Goal: Task Accomplishment & Management: Manage account settings

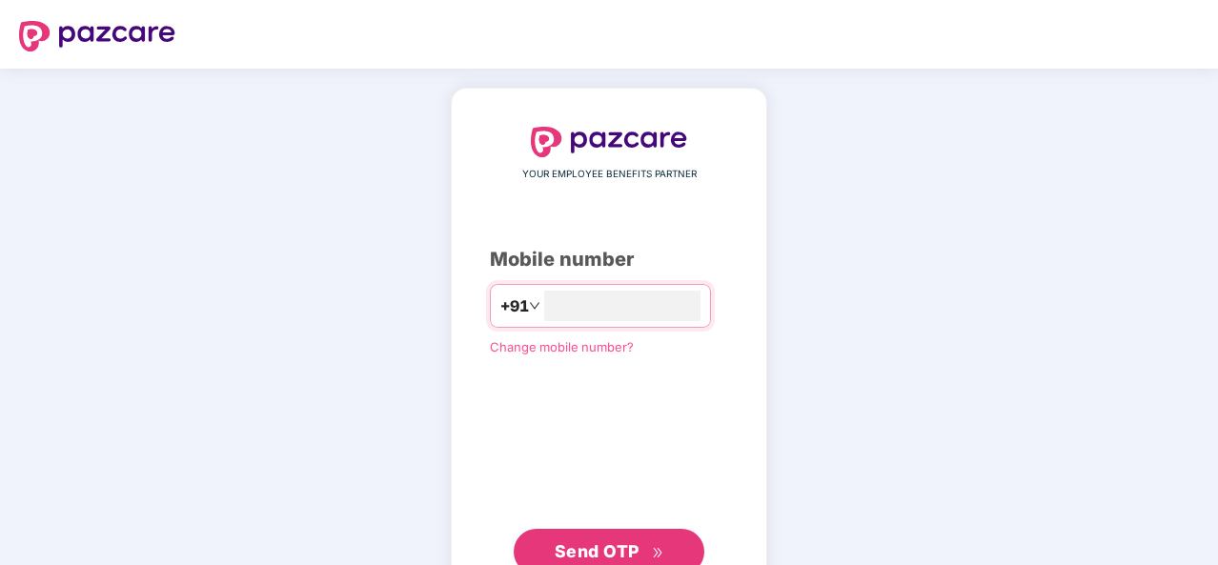
type input "**********"
click at [576, 543] on span "Send OTP" at bounding box center [597, 551] width 85 height 20
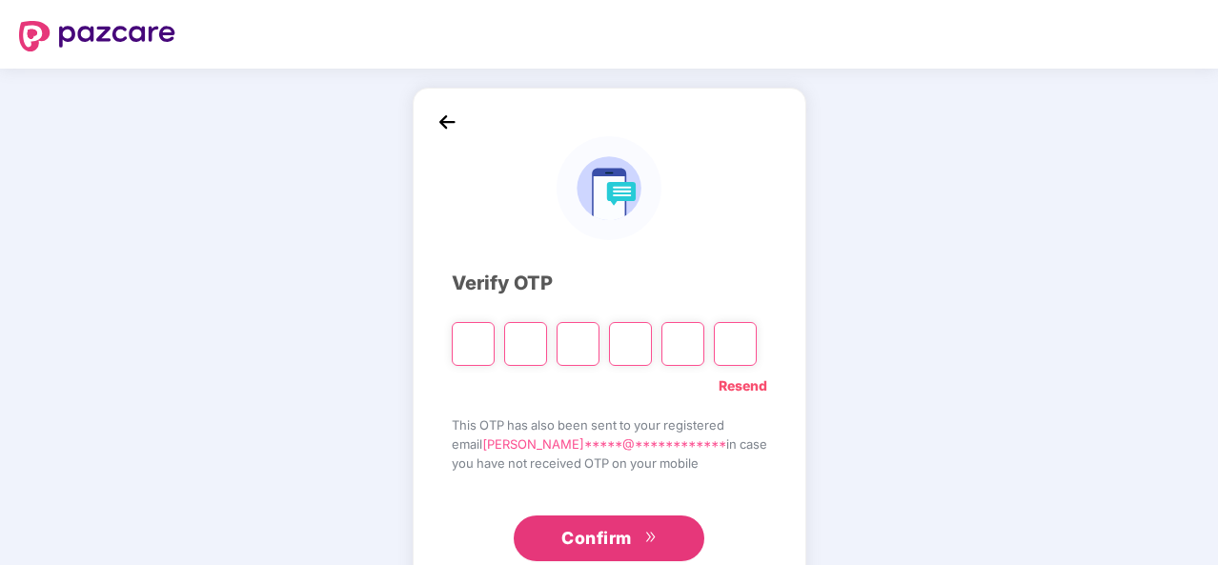
click at [478, 342] on input "Please enter verification code. Digit 1" at bounding box center [473, 344] width 43 height 44
type input "*"
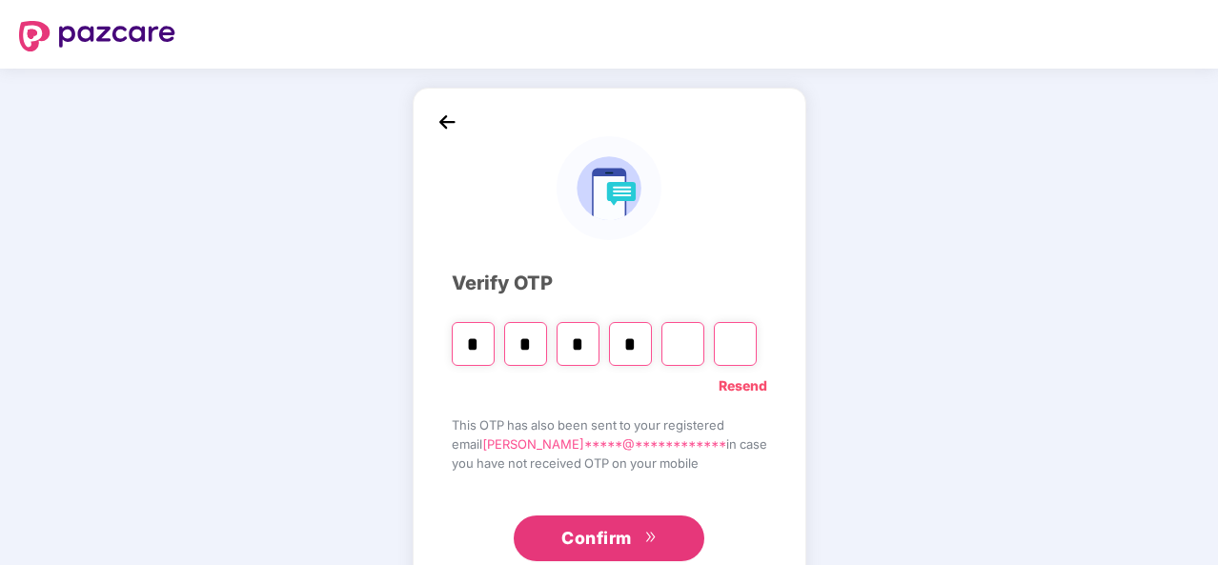
type input "*"
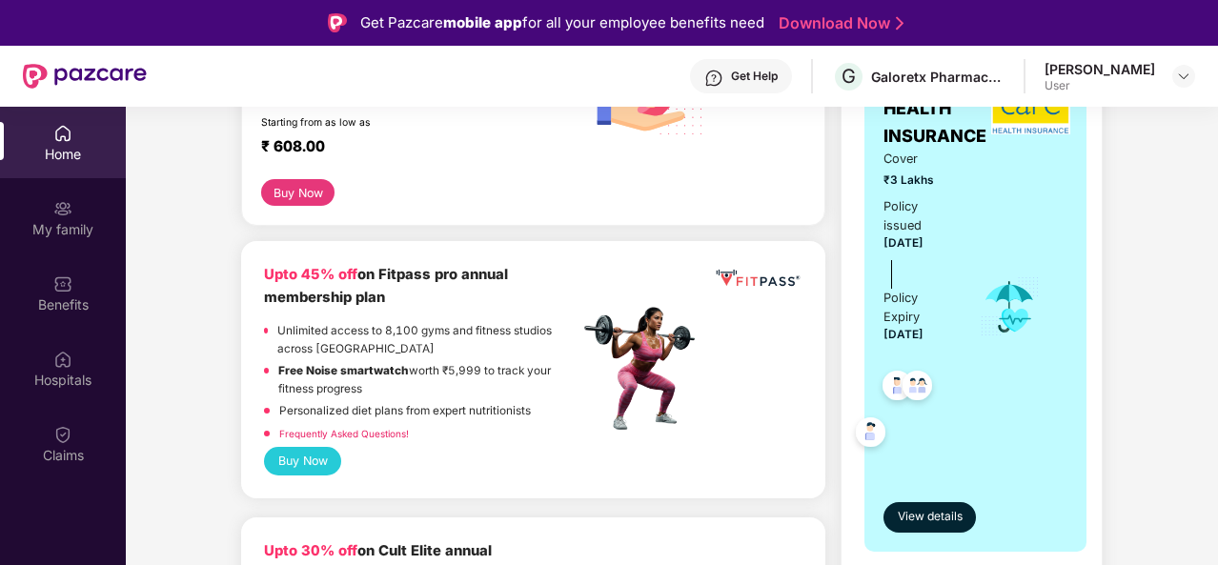
scroll to position [667, 0]
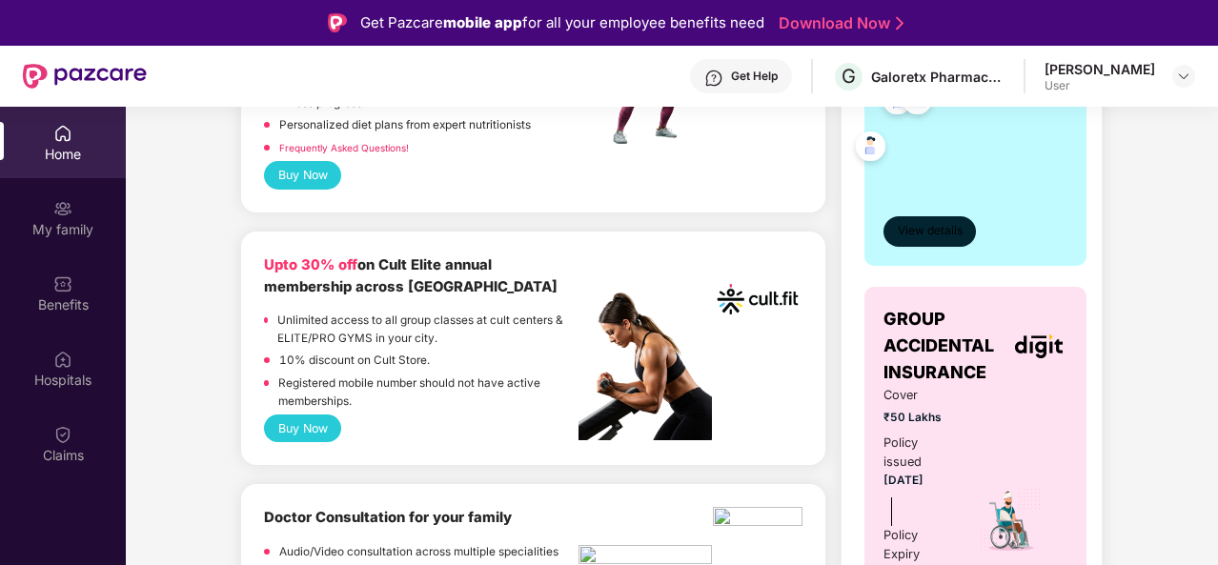
click at [930, 236] on span "View details" at bounding box center [930, 231] width 65 height 18
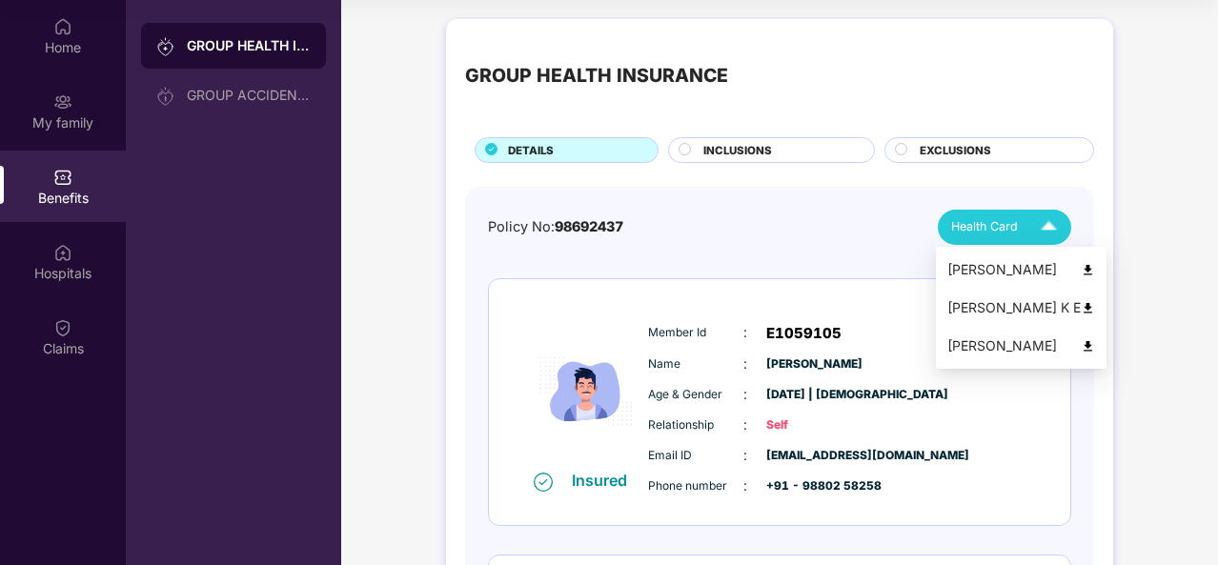
click at [1042, 227] on img at bounding box center [1048, 227] width 33 height 33
click at [1044, 228] on img at bounding box center [1048, 227] width 33 height 33
click at [1009, 307] on div "[PERSON_NAME] K E" at bounding box center [1021, 307] width 148 height 21
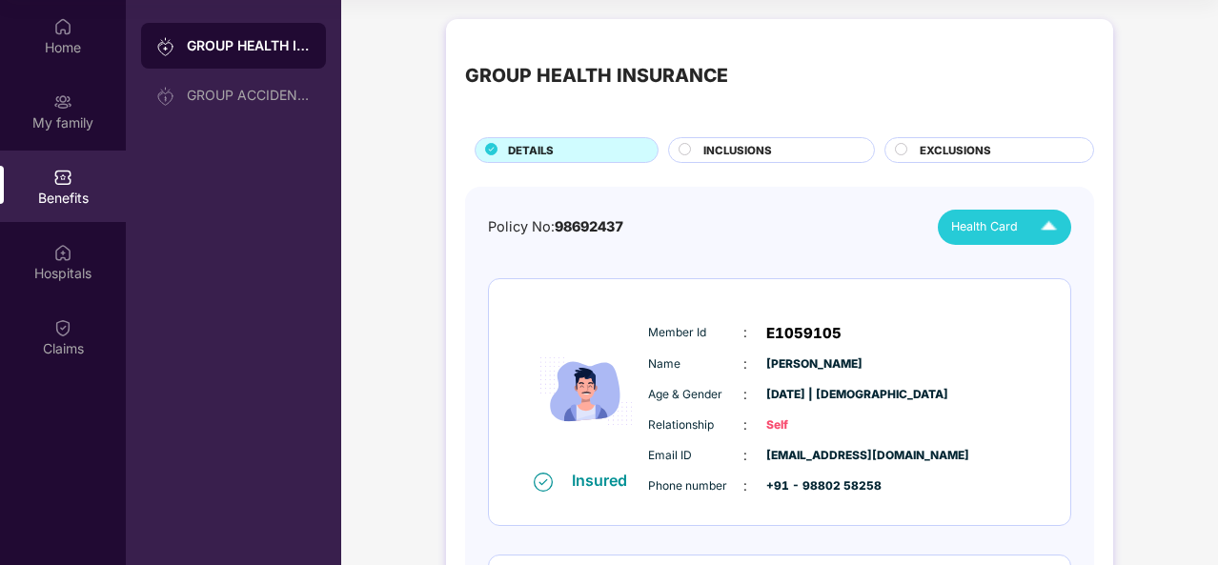
click at [1046, 226] on img at bounding box center [1048, 227] width 33 height 33
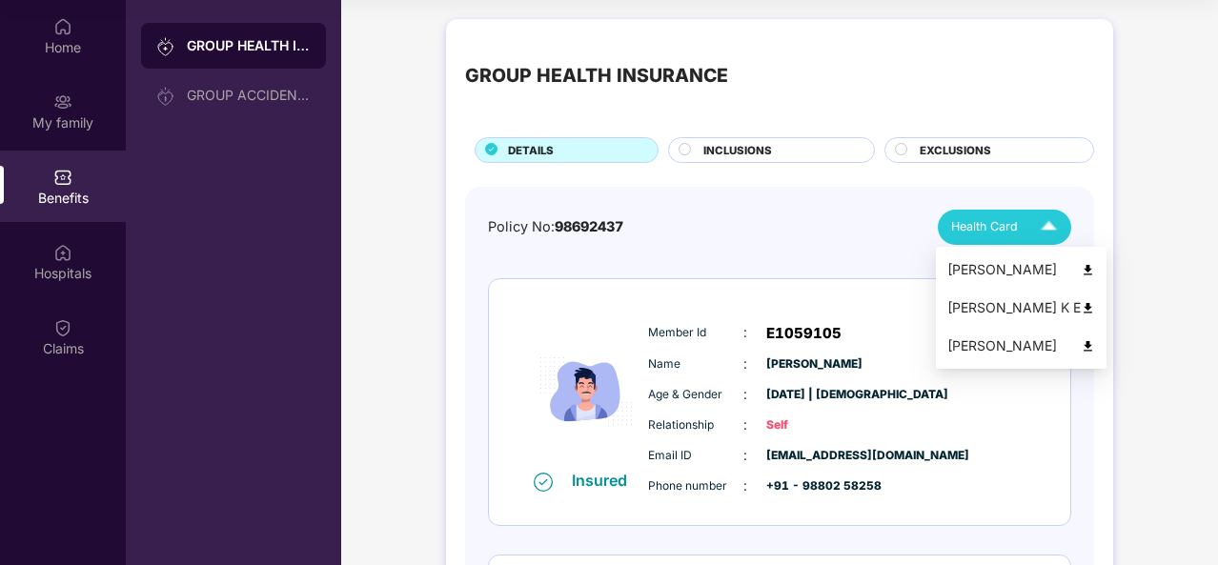
click at [1012, 348] on div "[PERSON_NAME]" at bounding box center [1021, 345] width 148 height 21
click at [1047, 222] on img at bounding box center [1048, 227] width 33 height 33
click at [1019, 272] on div "[PERSON_NAME]" at bounding box center [1021, 269] width 148 height 21
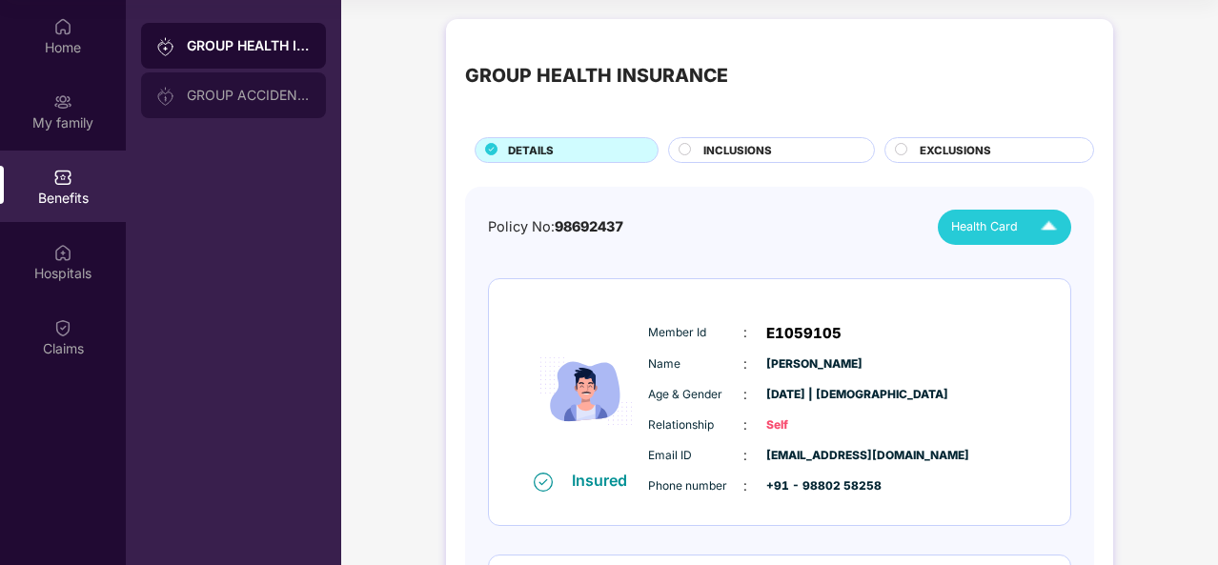
click at [246, 92] on div "GROUP ACCIDENTAL INSURANCE" at bounding box center [249, 95] width 124 height 15
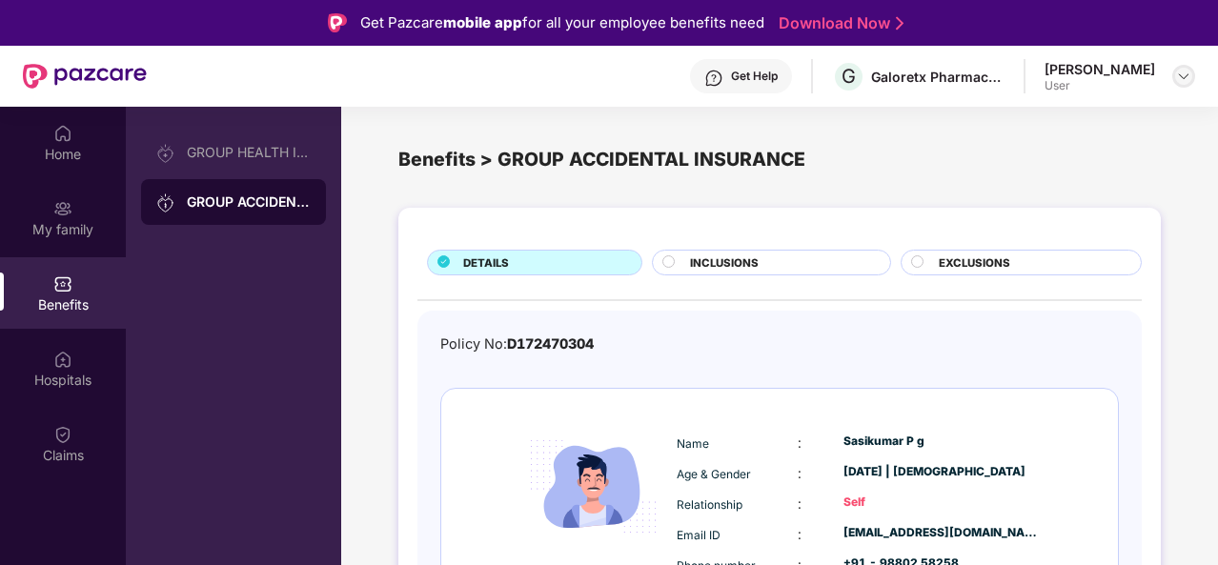
click at [1182, 73] on img at bounding box center [1183, 76] width 15 height 15
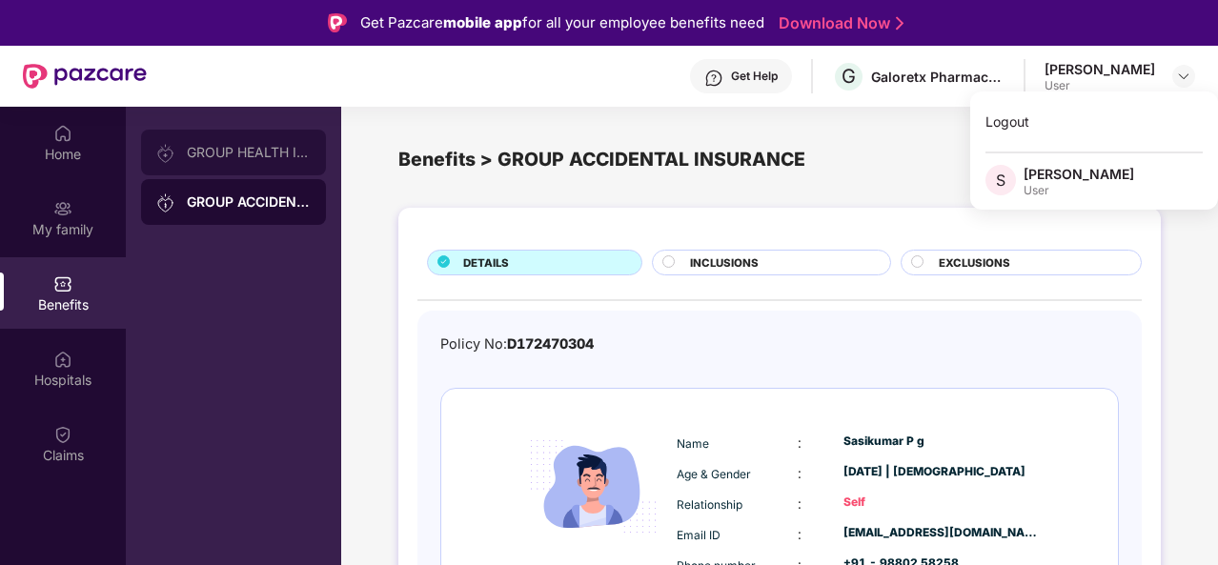
click at [224, 157] on div "GROUP HEALTH INSURANCE" at bounding box center [249, 152] width 124 height 15
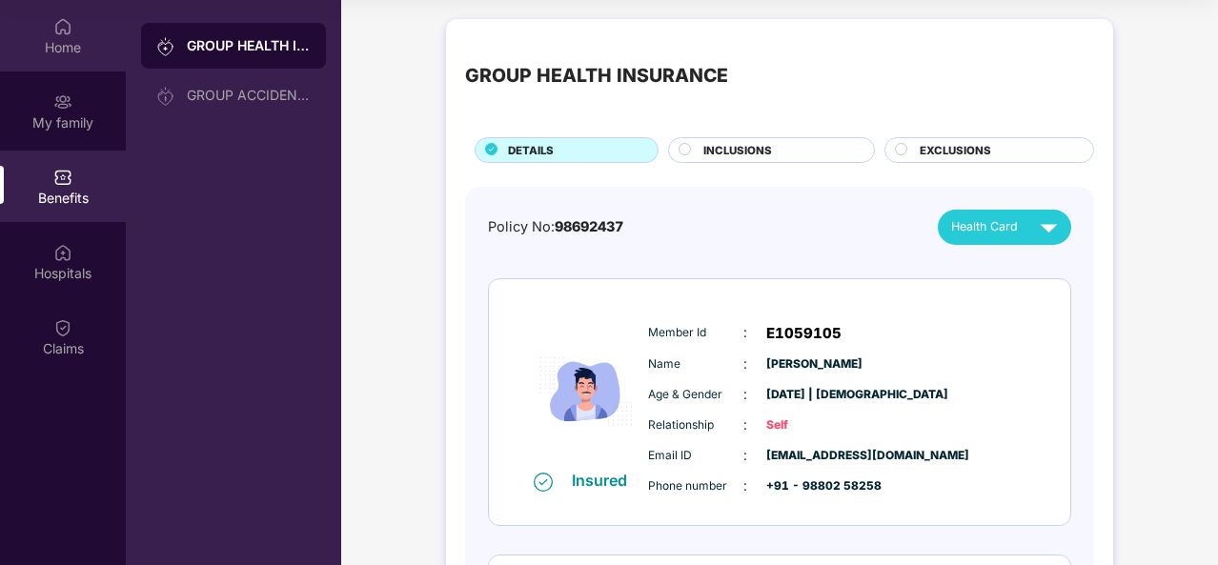
click at [67, 38] on div "Home" at bounding box center [63, 47] width 126 height 19
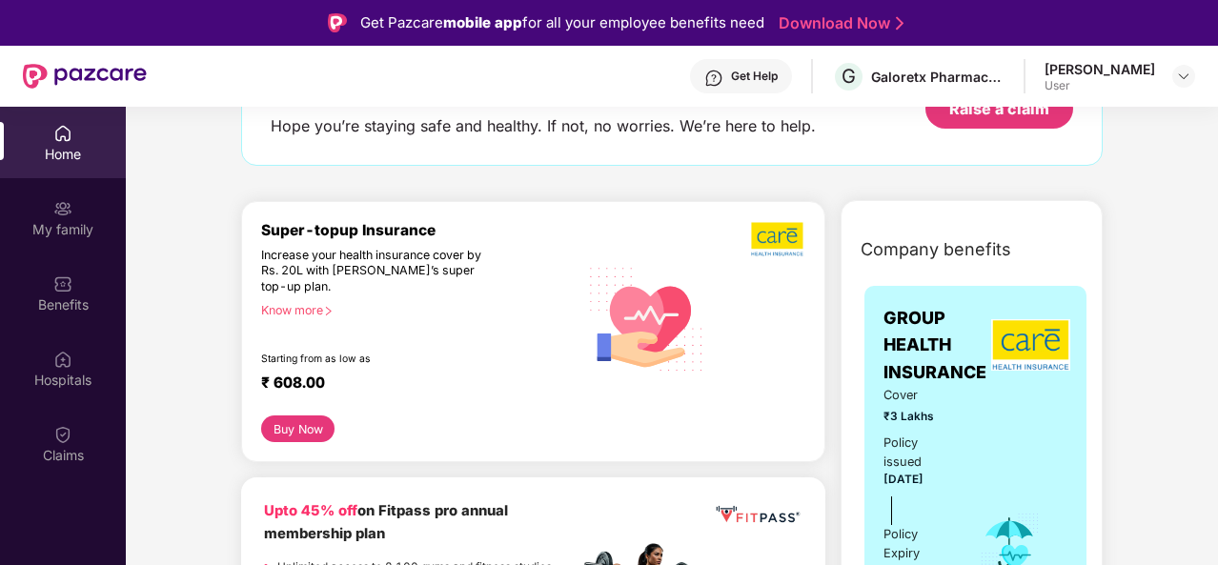
scroll to position [286, 0]
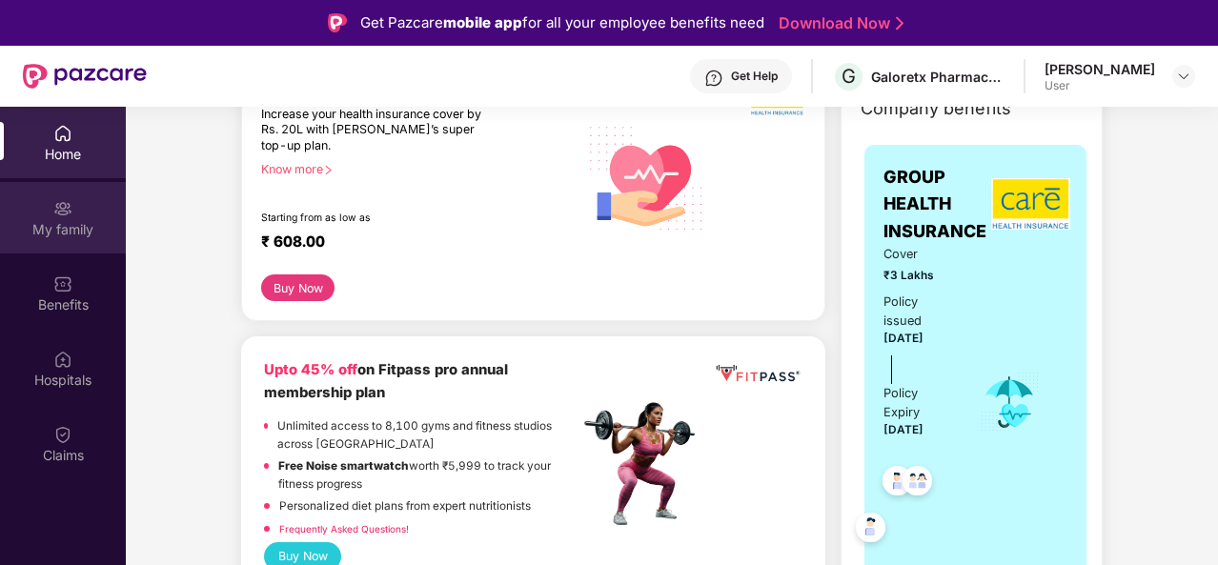
click at [86, 238] on div "My family" at bounding box center [63, 229] width 126 height 19
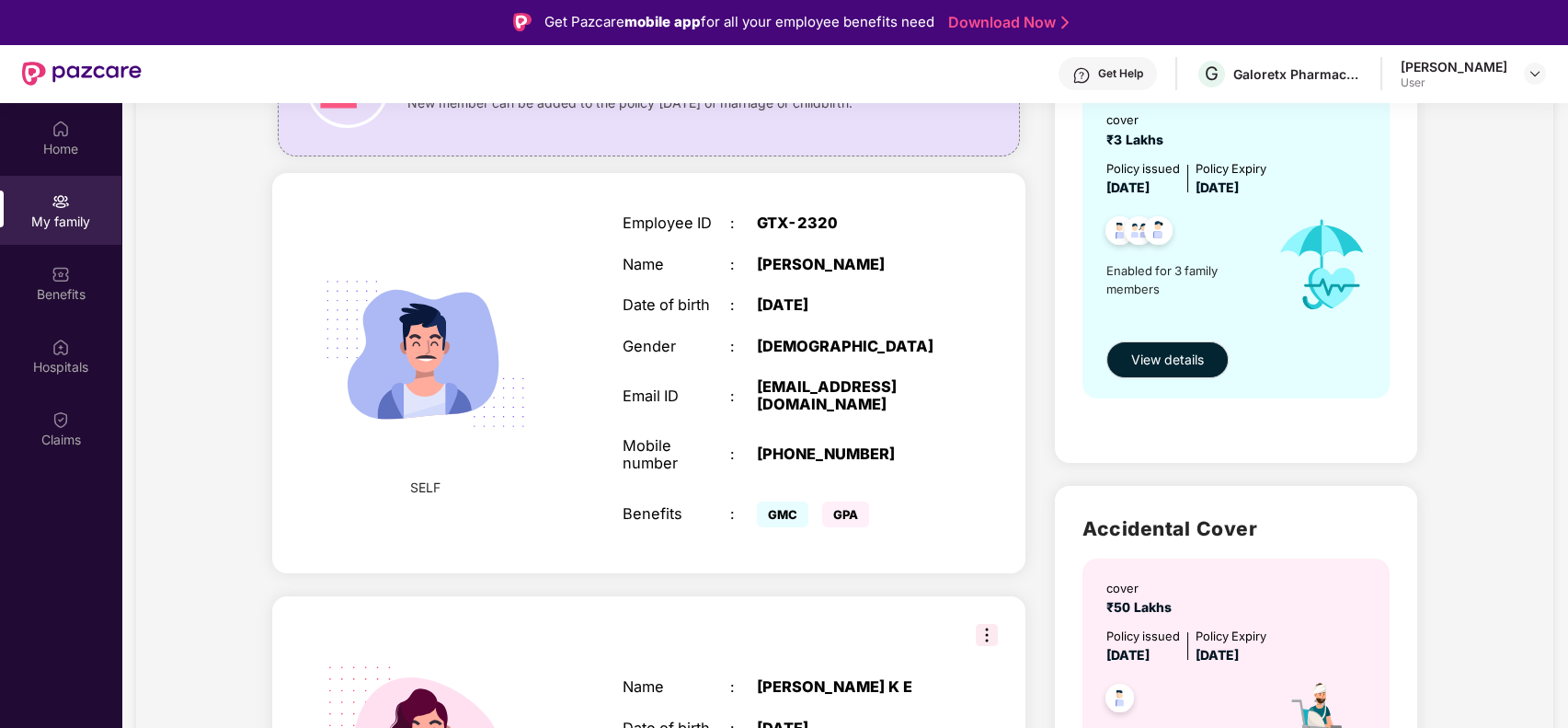
scroll to position [215, 0]
